Goal: Task Accomplishment & Management: Complete application form

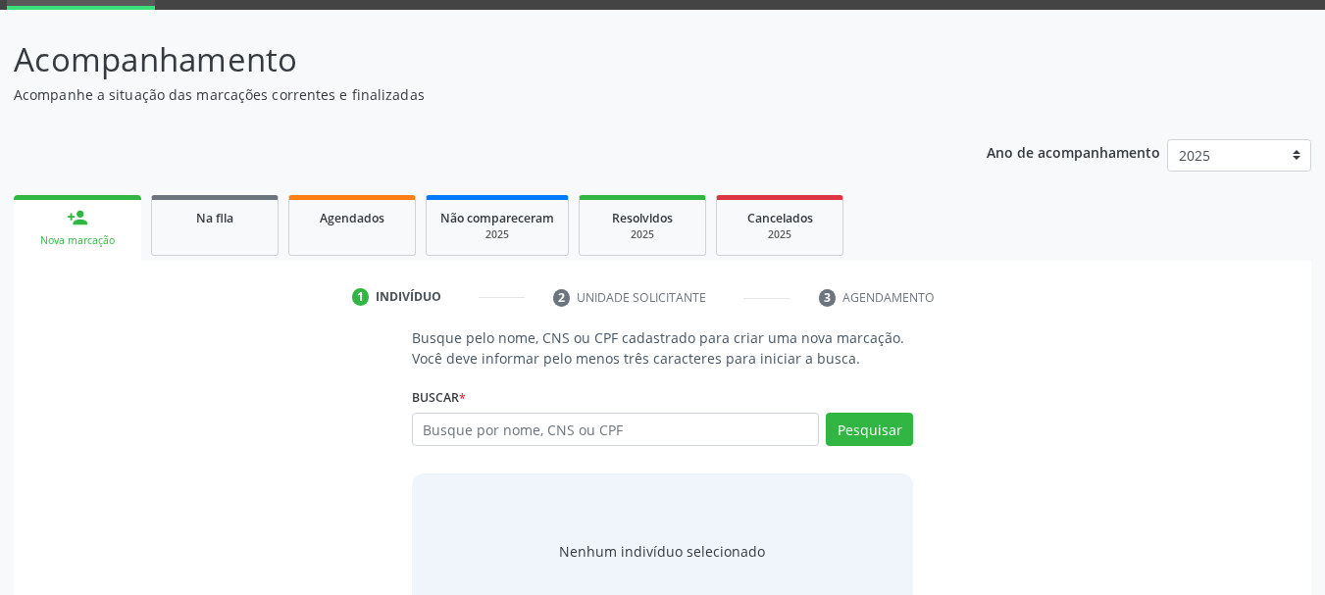
scroll to position [161, 0]
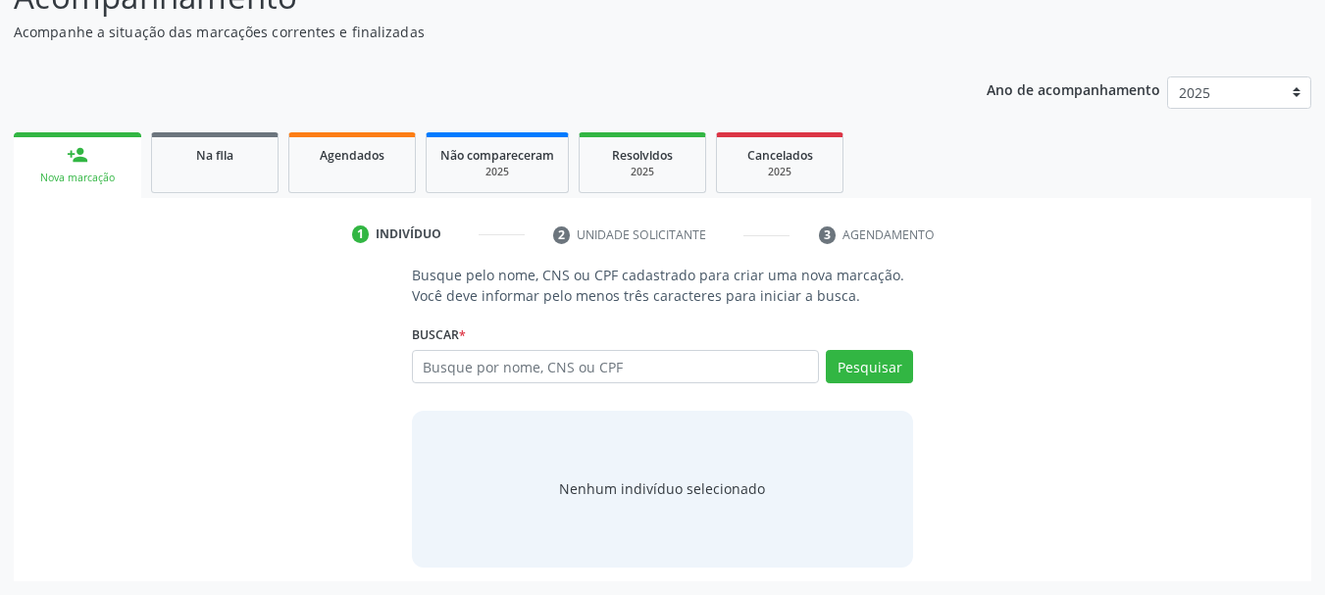
click at [86, 168] on link "person_add Nova marcação" at bounding box center [77, 165] width 127 height 66
click at [96, 171] on div "Nova marcação" at bounding box center [77, 178] width 100 height 15
click at [106, 170] on link "person_add Nova marcação" at bounding box center [77, 165] width 127 height 66
click at [188, 164] on div "Na fila" at bounding box center [215, 154] width 98 height 21
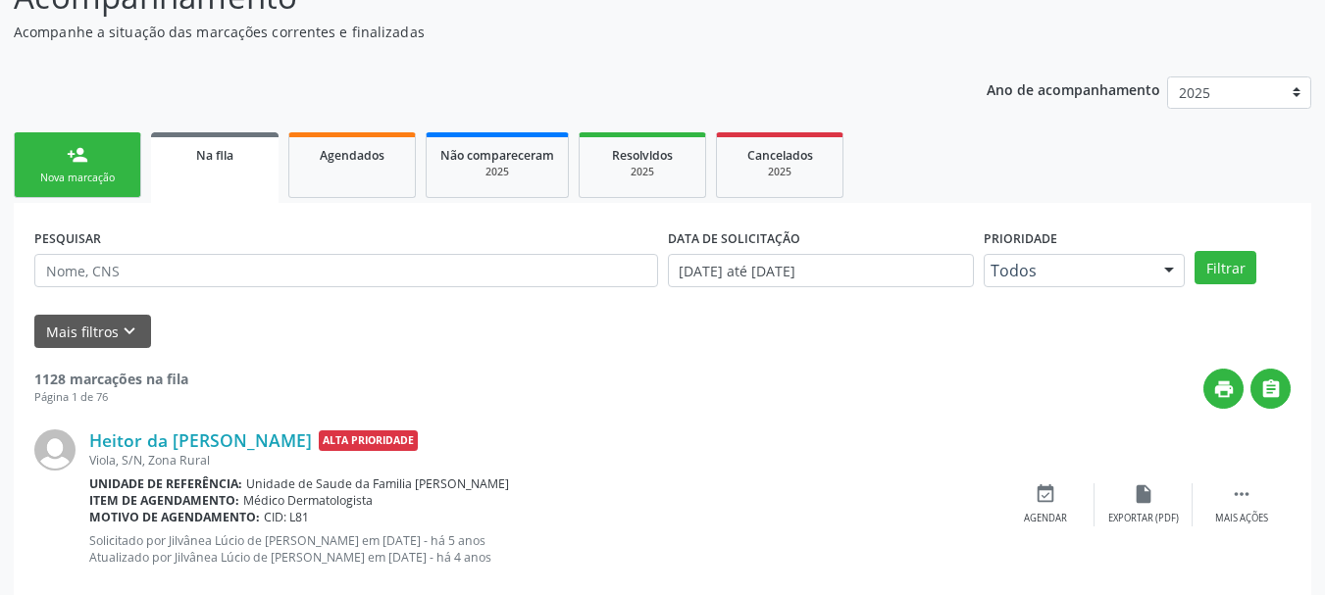
click at [91, 170] on link "person_add Nova marcação" at bounding box center [77, 165] width 127 height 66
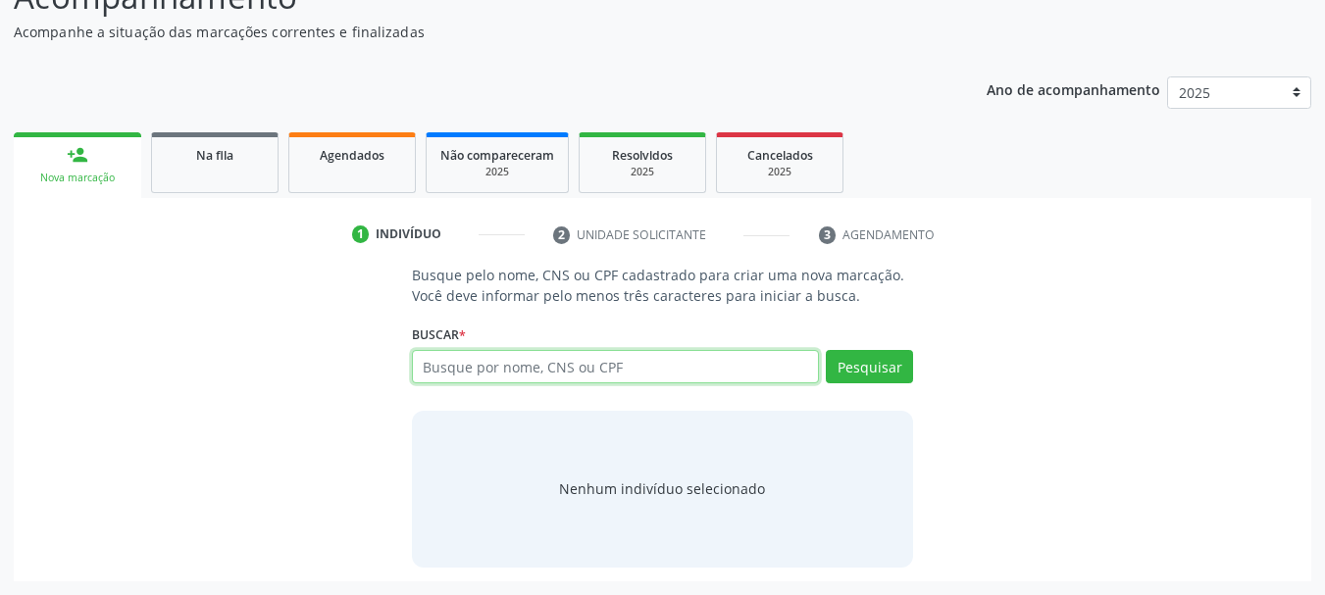
click at [472, 365] on input "text" at bounding box center [616, 366] width 408 height 33
type input "[PERSON_NAME]"
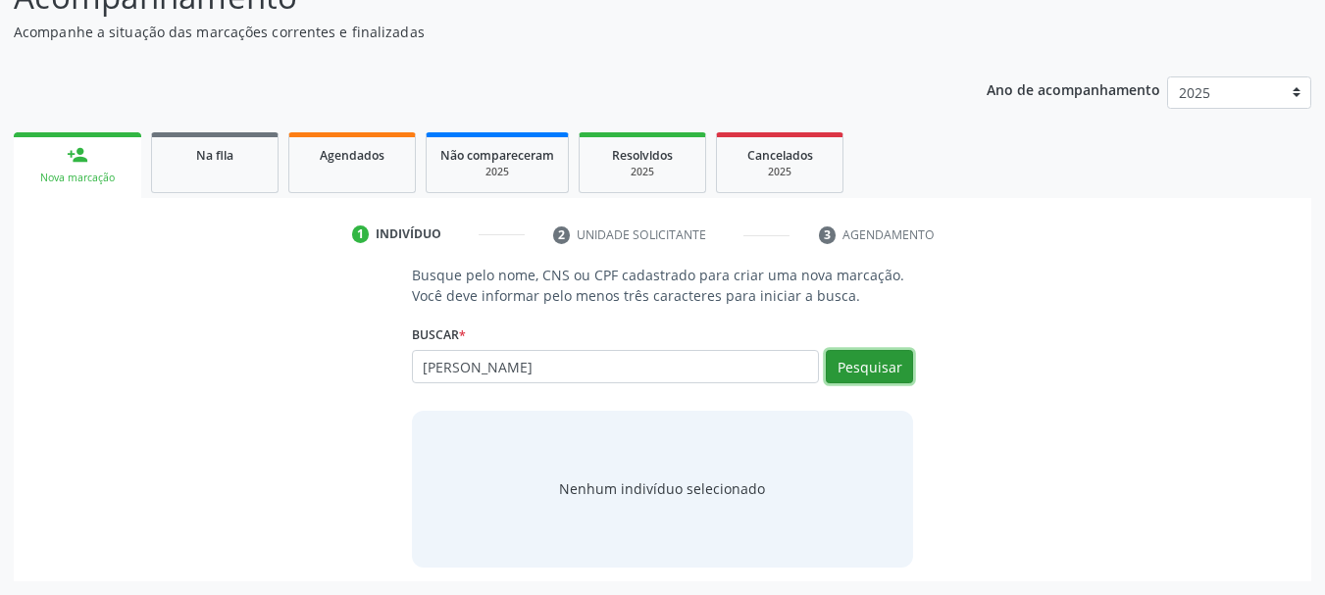
click at [908, 359] on button "Pesquisar" at bounding box center [869, 366] width 87 height 33
click at [885, 235] on li "3 Agendamento" at bounding box center [895, 235] width 183 height 33
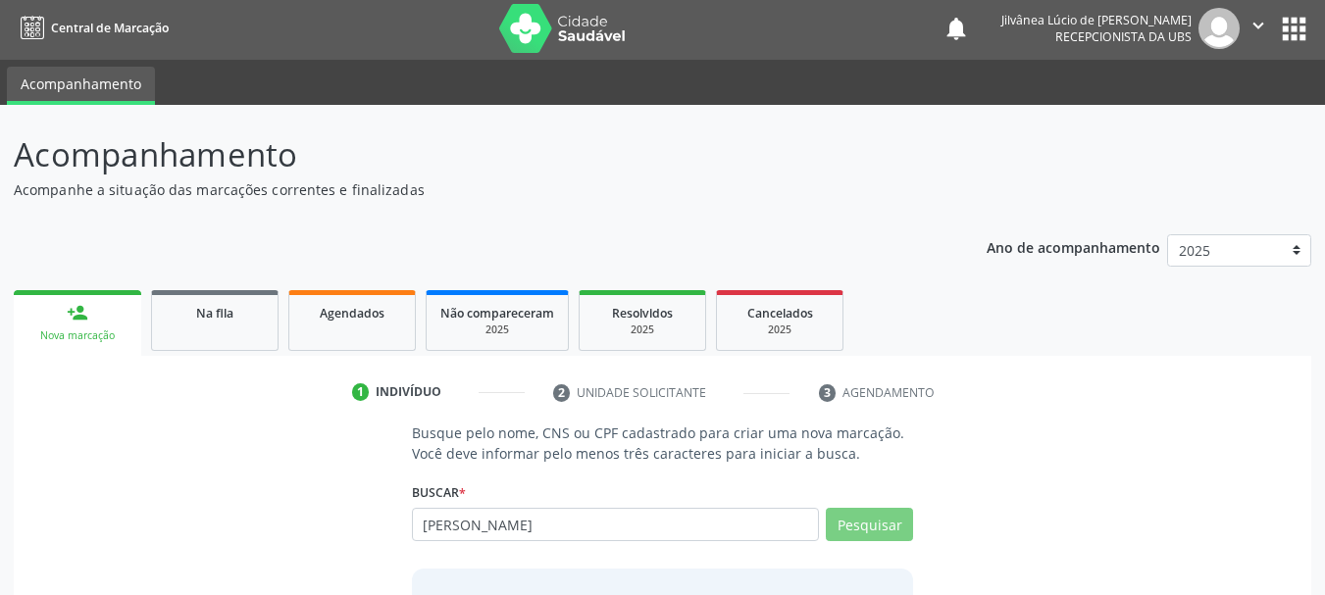
scroll to position [0, 0]
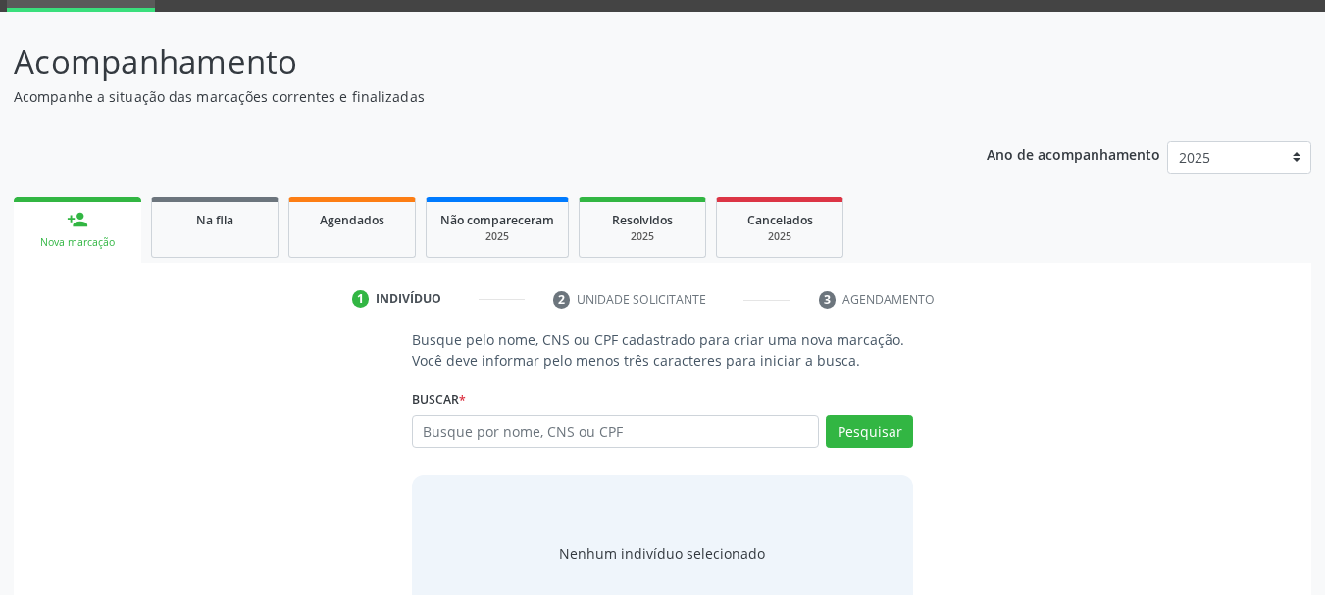
scroll to position [161, 0]
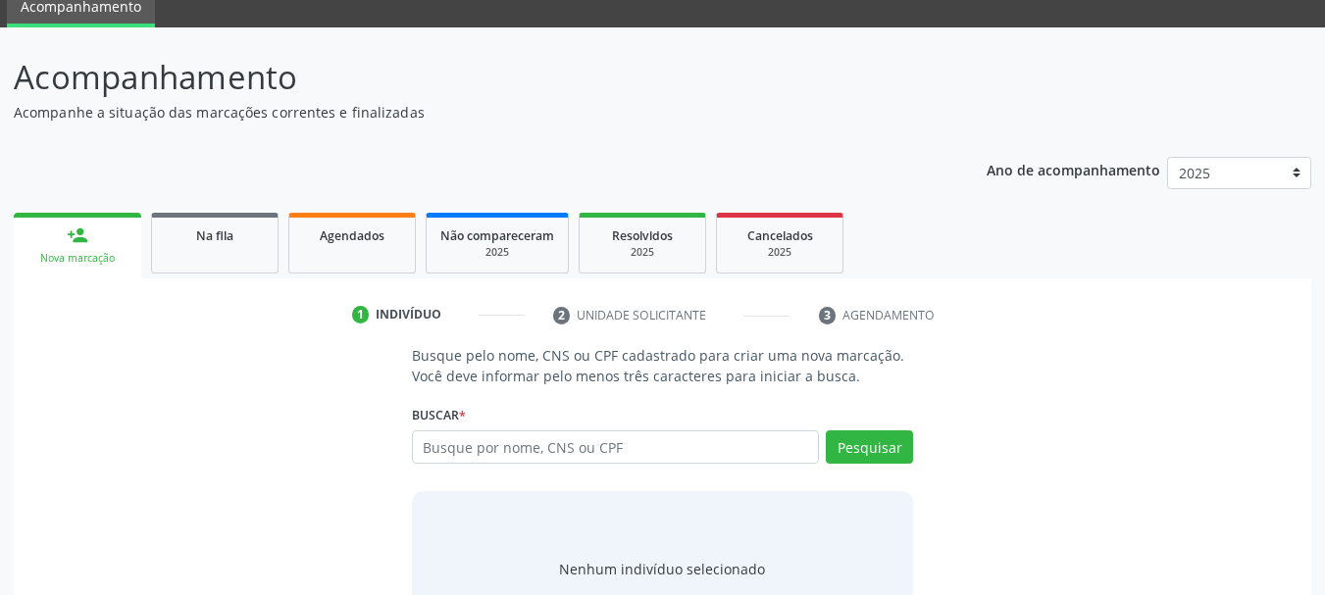
scroll to position [161, 0]
